Goal: Task Accomplishment & Management: Manage account settings

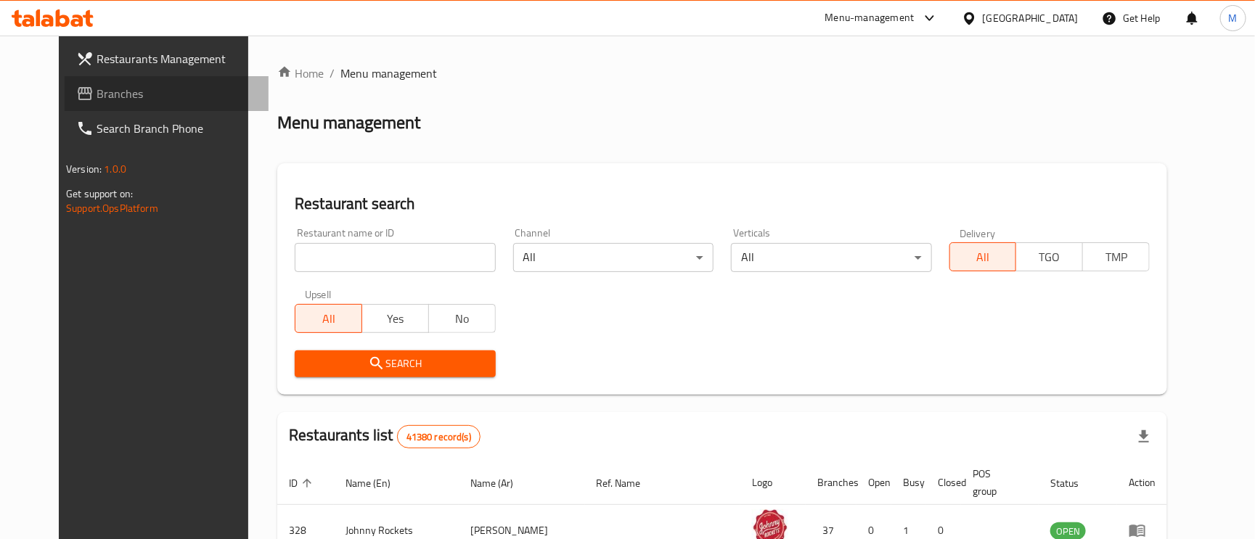
click at [97, 89] on span "Branches" at bounding box center [177, 93] width 160 height 17
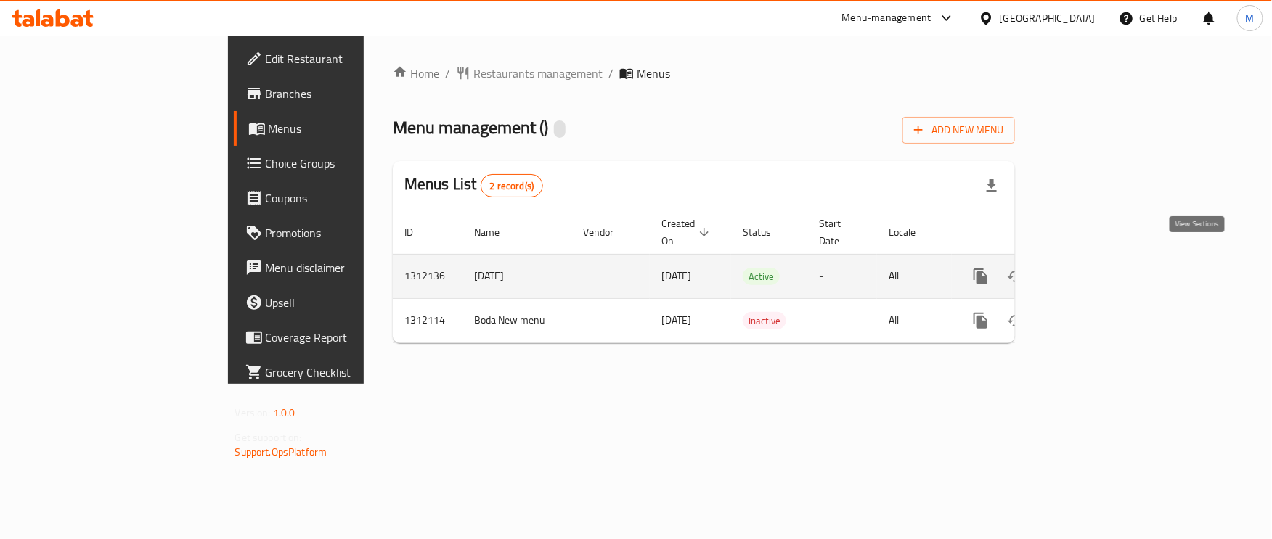
click at [1103, 268] on link "enhanced table" at bounding box center [1085, 276] width 35 height 35
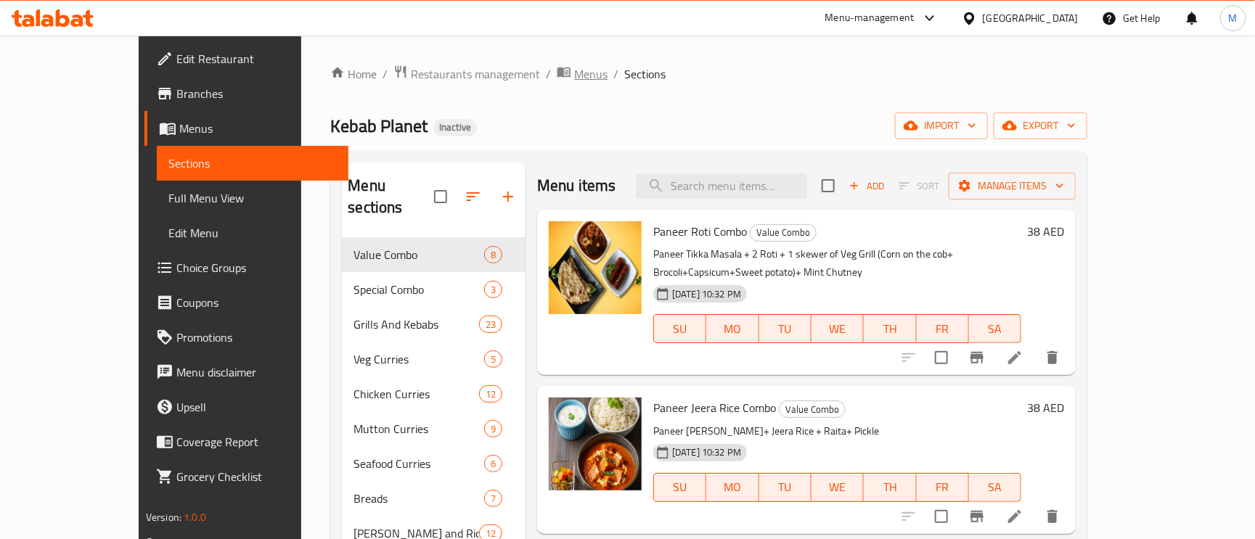
click at [574, 70] on span "Menus" at bounding box center [590, 73] width 33 height 17
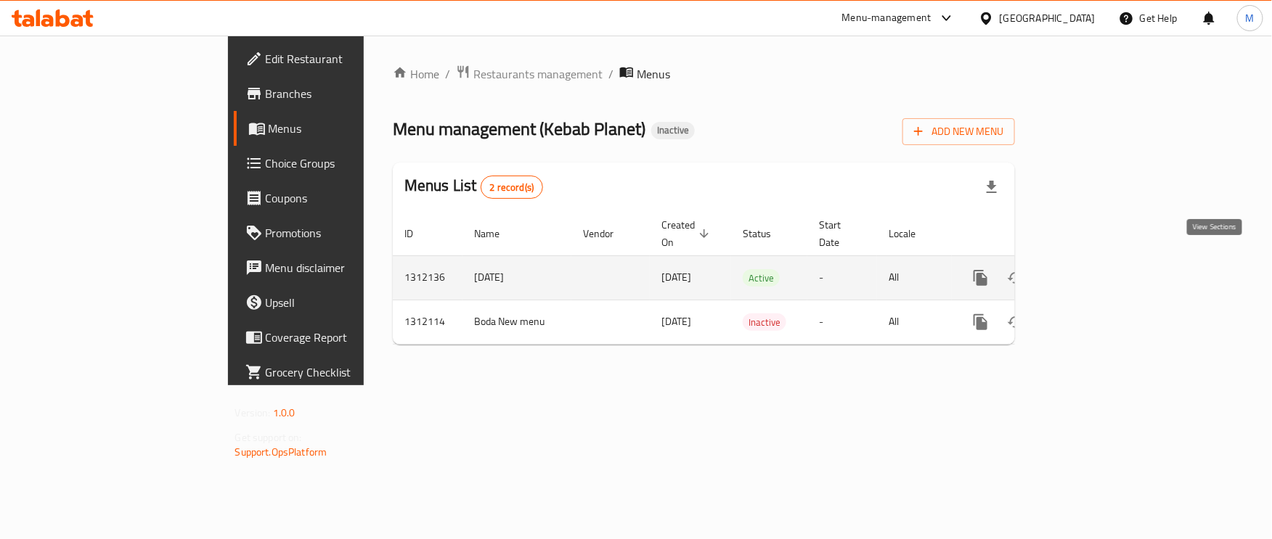
click at [1094, 269] on icon "enhanced table" at bounding box center [1085, 277] width 17 height 17
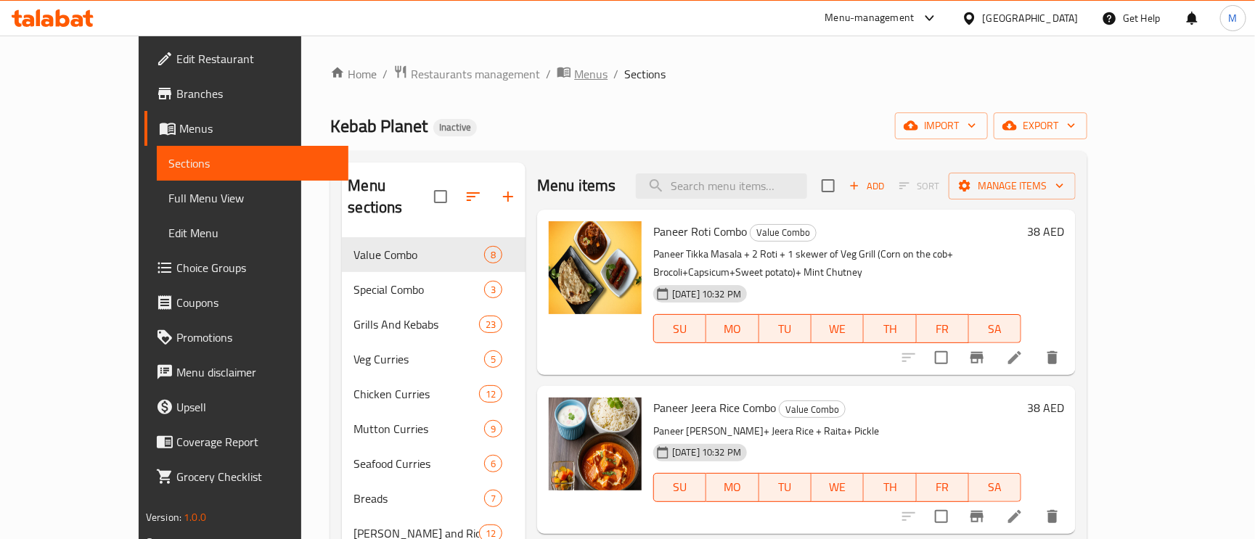
click at [574, 70] on span "Menus" at bounding box center [590, 73] width 33 height 17
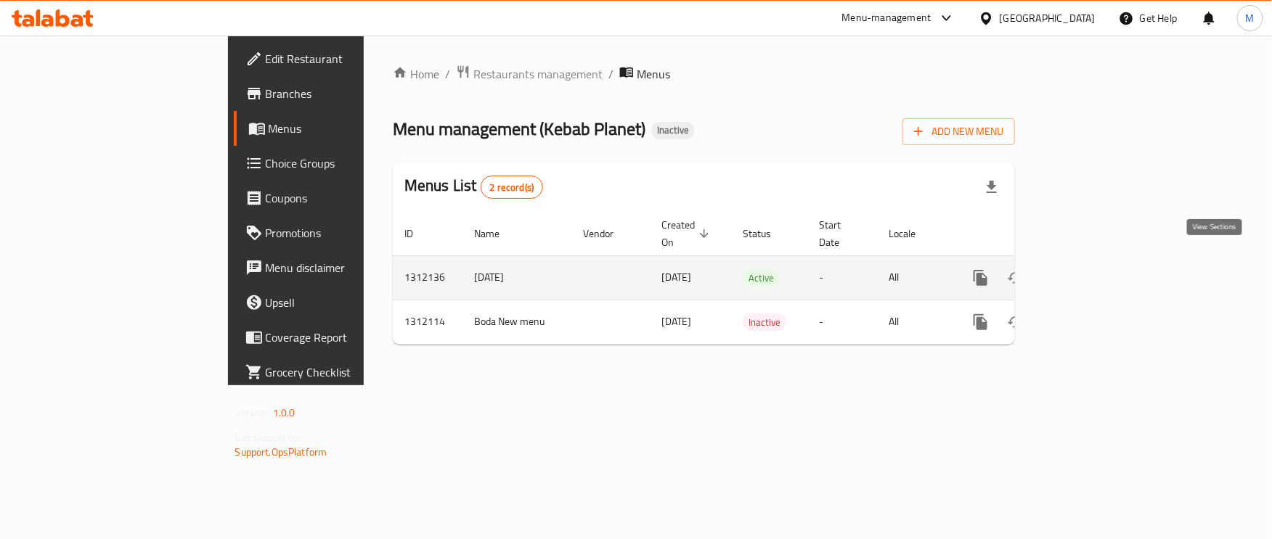
click at [1094, 269] on icon "enhanced table" at bounding box center [1085, 277] width 17 height 17
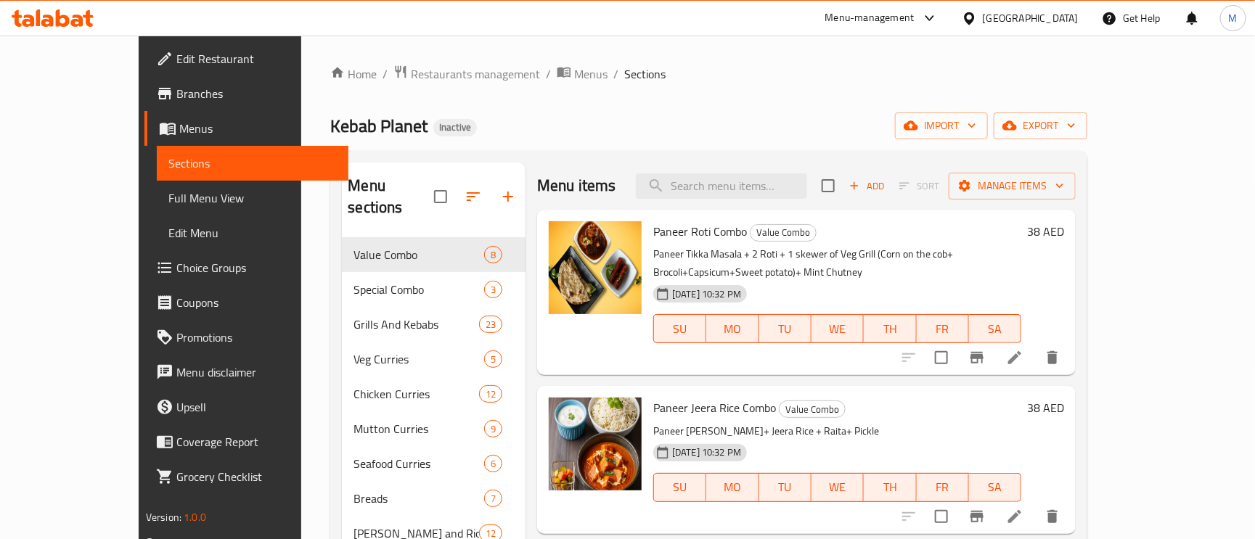
click at [168, 191] on span "Full Menu View" at bounding box center [252, 197] width 168 height 17
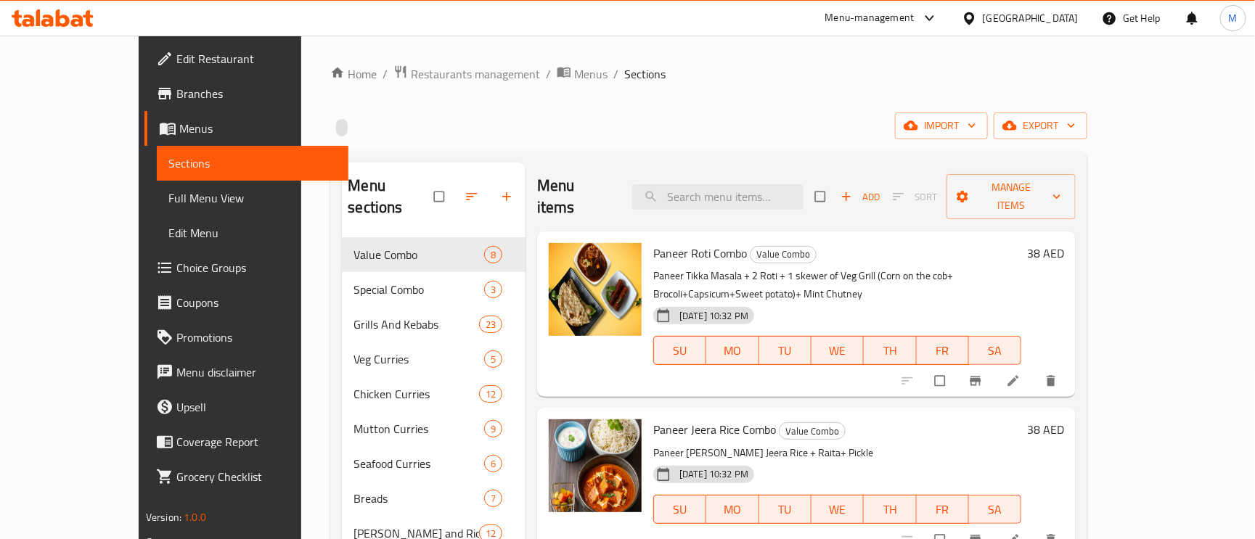
click at [176, 55] on span "Edit Restaurant" at bounding box center [256, 58] width 160 height 17
